Goal: Navigation & Orientation: Find specific page/section

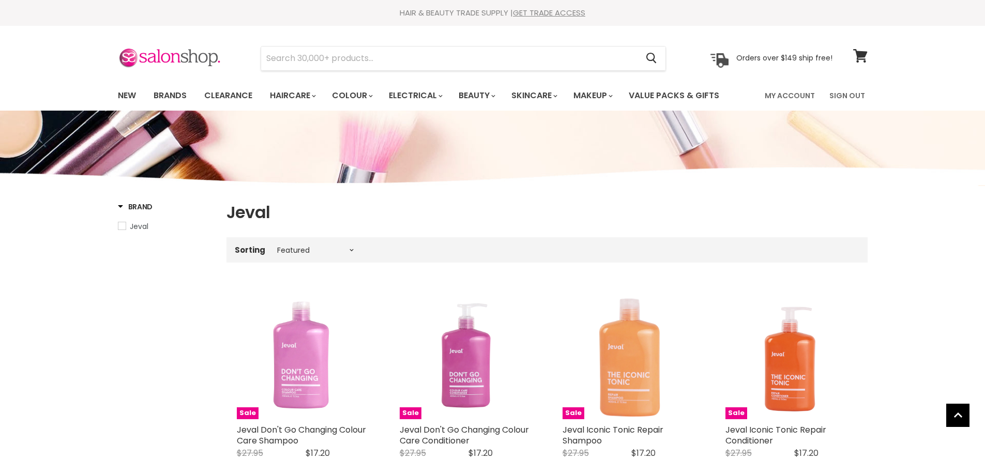
select select "manual"
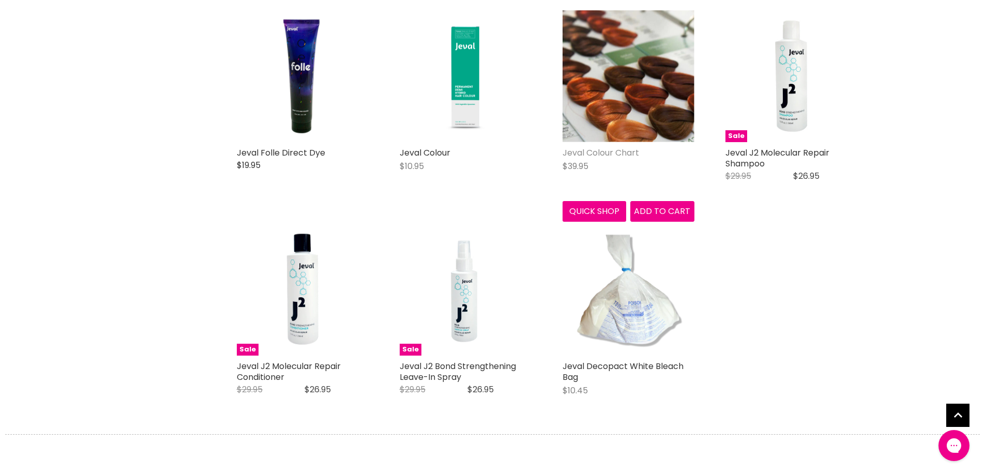
scroll to position [2412, 0]
click at [579, 152] on link "Jeval Colour Chart" at bounding box center [601, 153] width 77 height 12
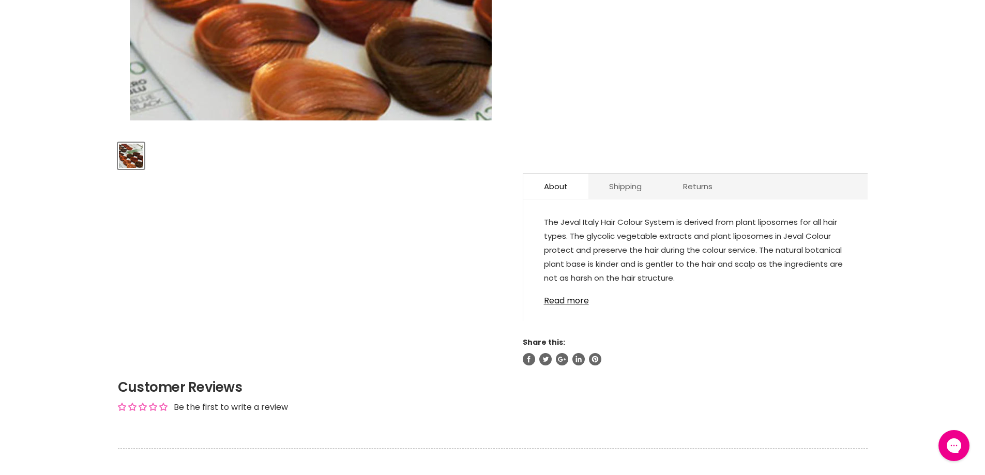
scroll to position [414, 0]
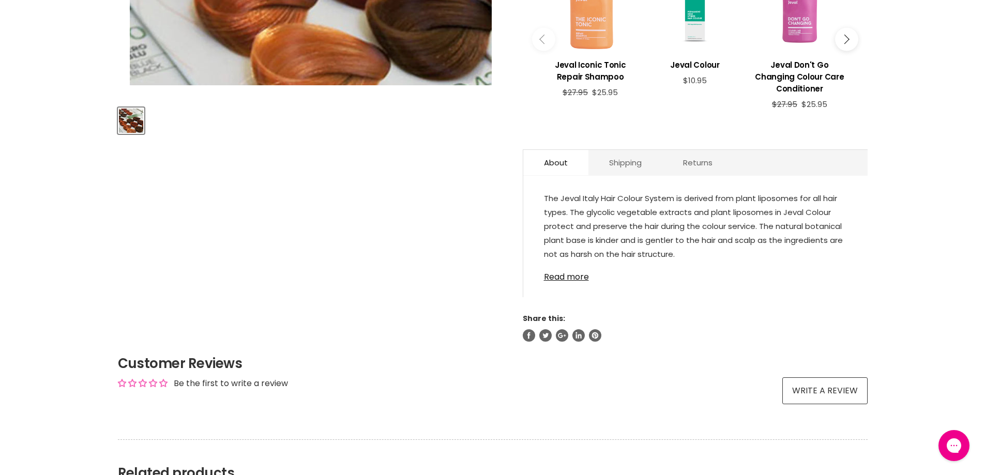
click at [547, 283] on div "The Jeval Italy Hair Colour System is derived from plant liposomes for all hair…" at bounding box center [695, 241] width 344 height 111
click at [549, 277] on link "Read more" at bounding box center [695, 274] width 303 height 16
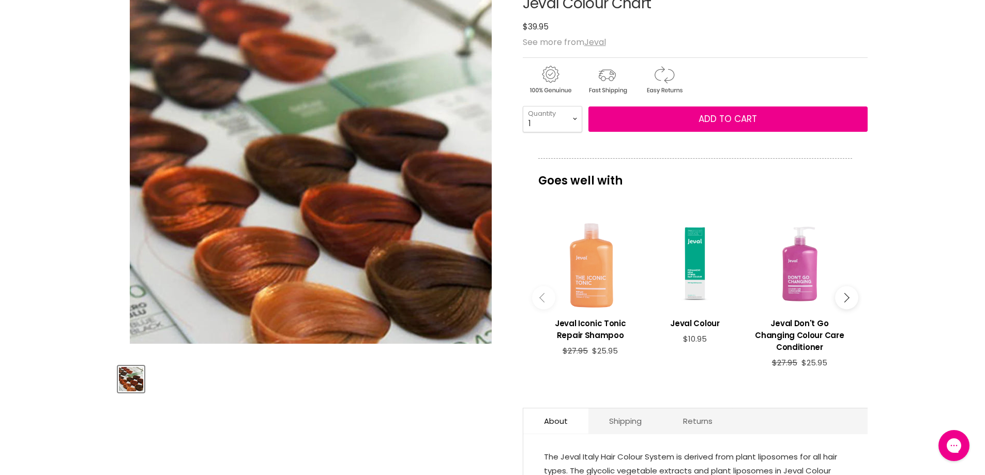
scroll to position [0, 0]
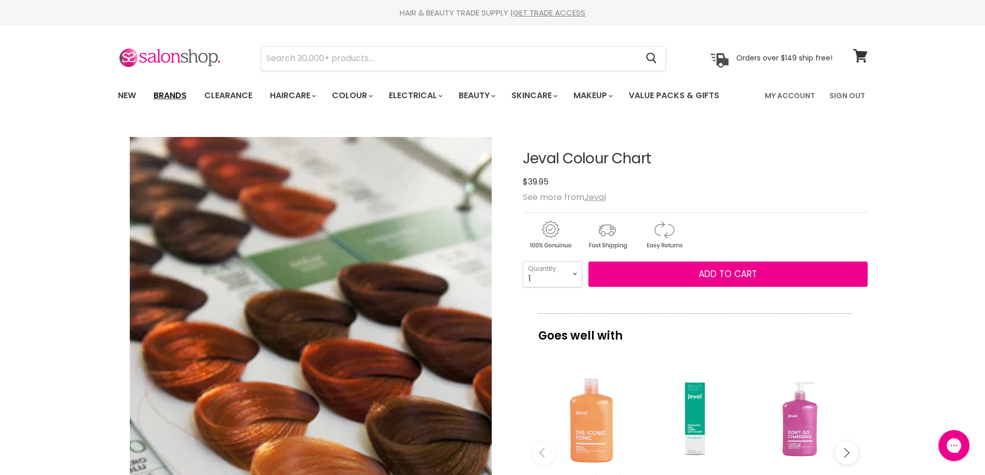
click at [167, 91] on link "Brands" at bounding box center [170, 96] width 49 height 22
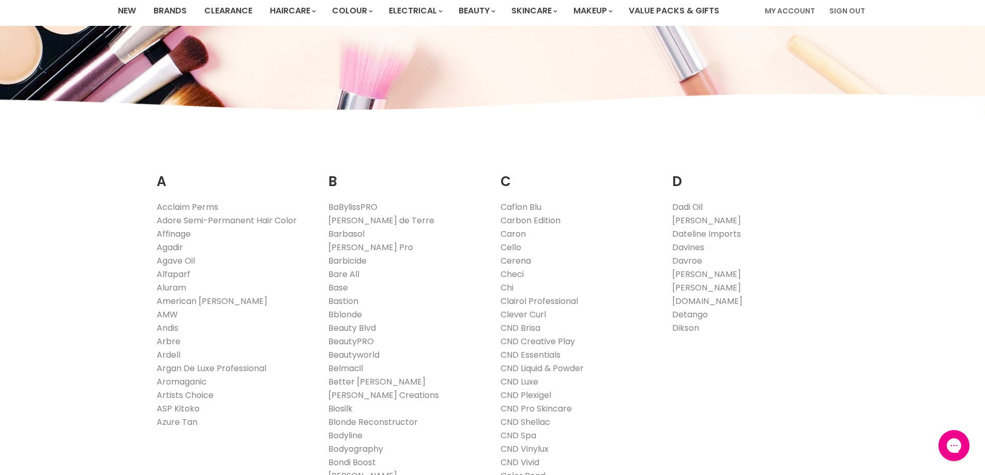
scroll to position [103, 0]
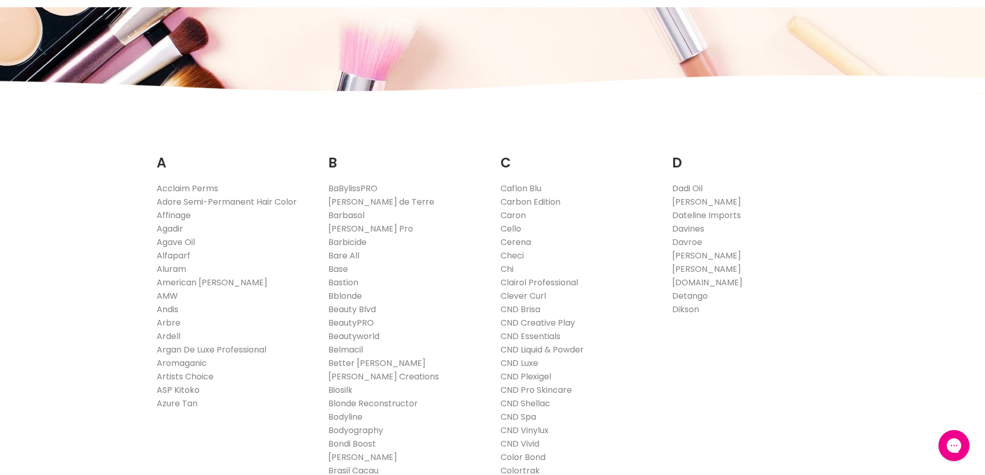
click at [167, 387] on link "ASP Kitoko" at bounding box center [178, 390] width 43 height 12
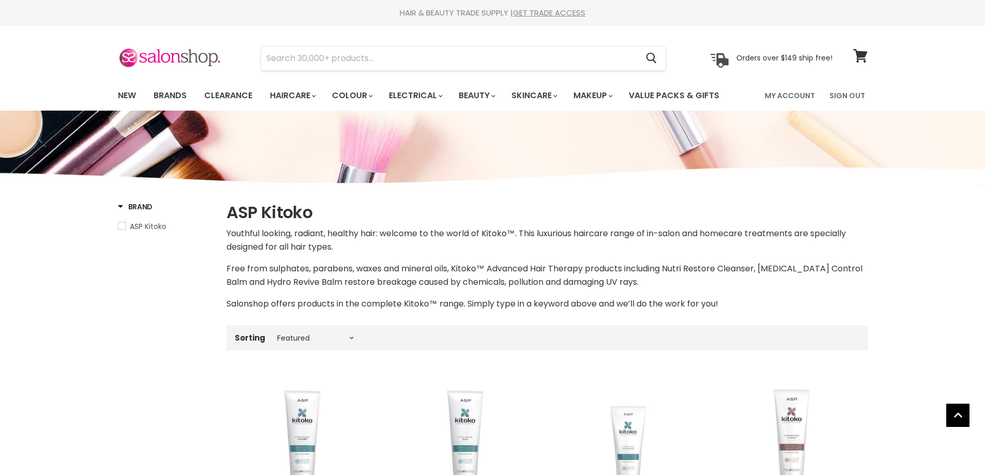
select select "manual"
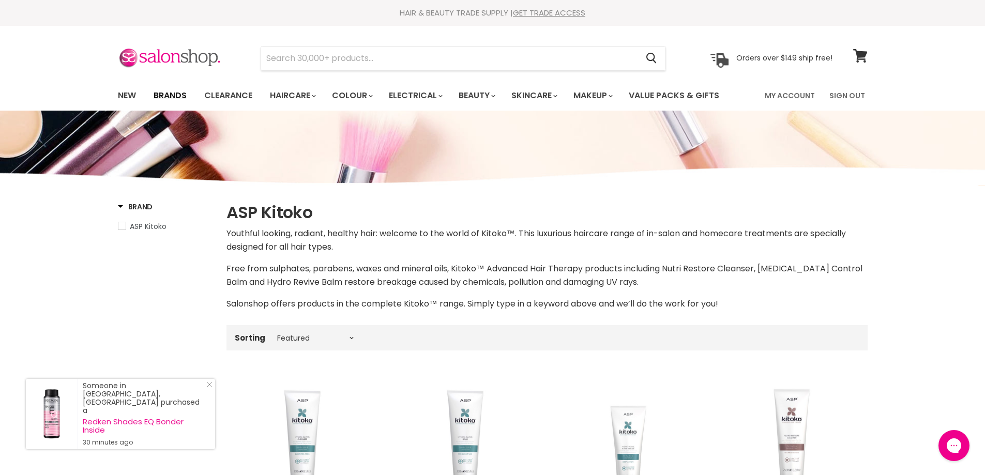
click at [171, 94] on link "Brands" at bounding box center [170, 96] width 49 height 22
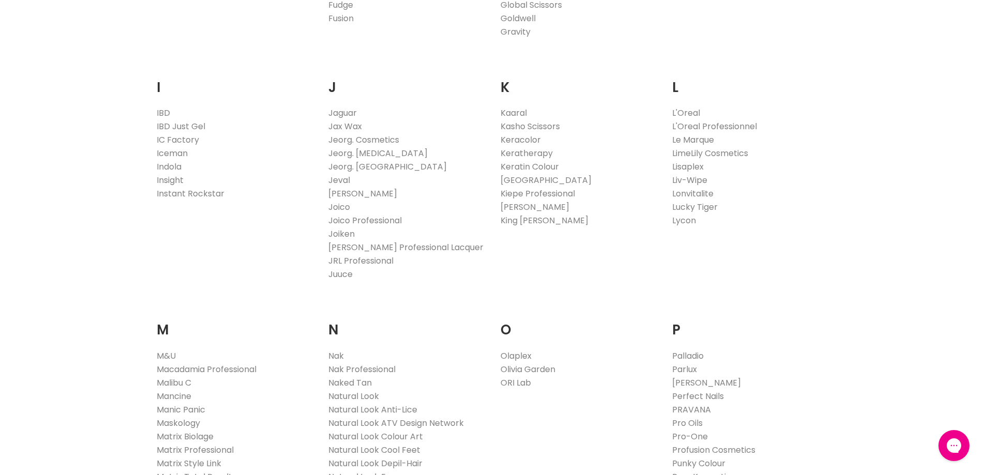
scroll to position [1086, 0]
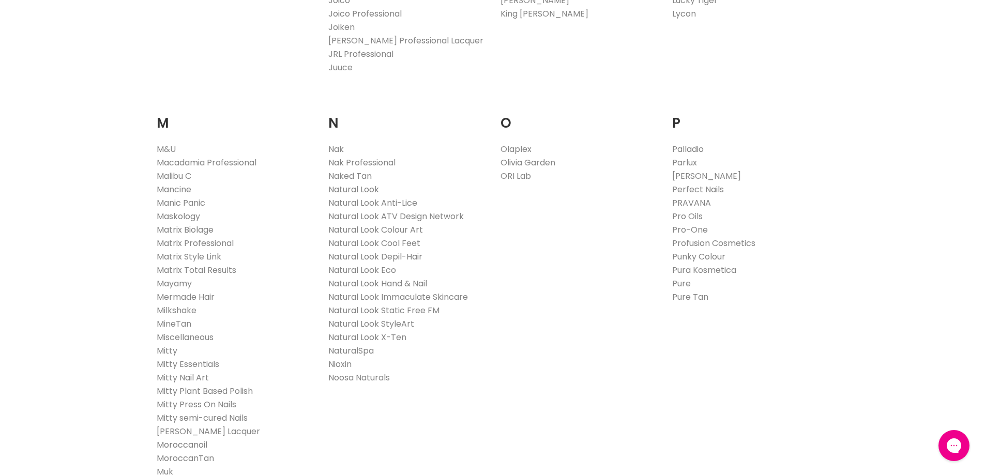
click at [180, 446] on link "Moroccanoil" at bounding box center [182, 445] width 51 height 12
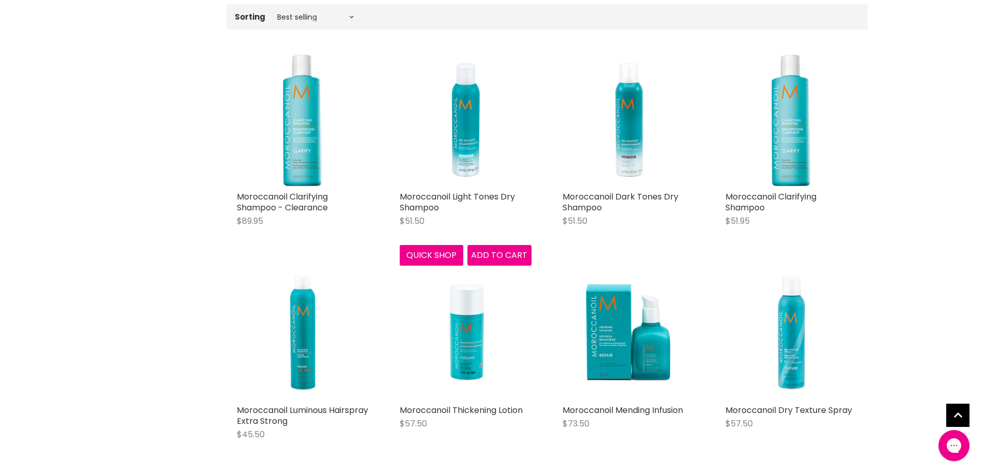
scroll to position [362, 0]
